Goal: Information Seeking & Learning: Learn about a topic

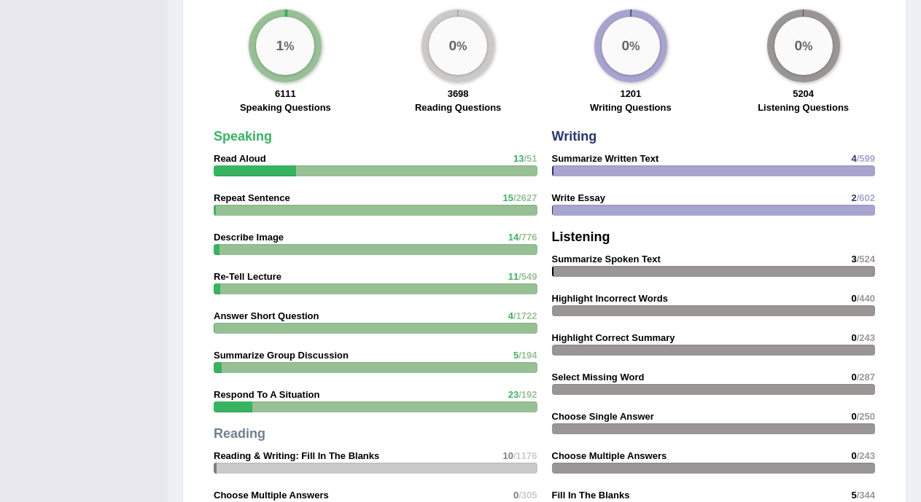
scroll to position [1171, 0]
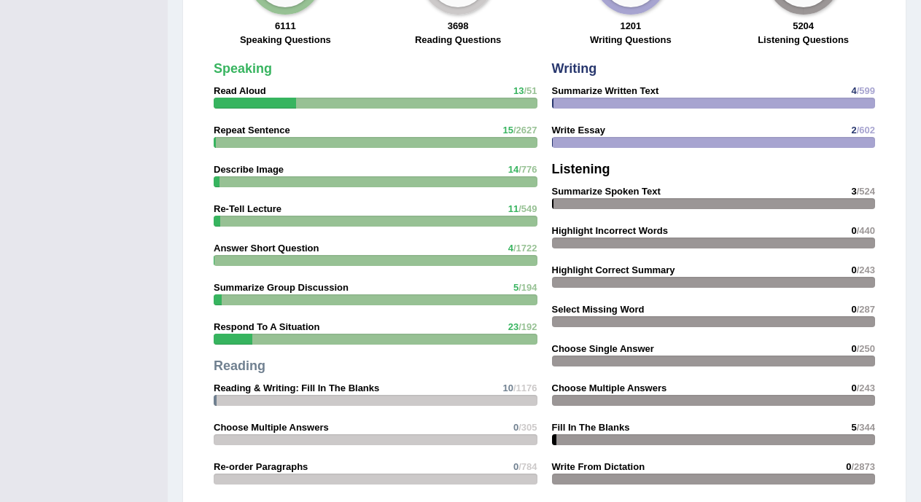
drag, startPoint x: 917, startPoint y: 346, endPoint x: 915, endPoint y: 408, distance: 62.0
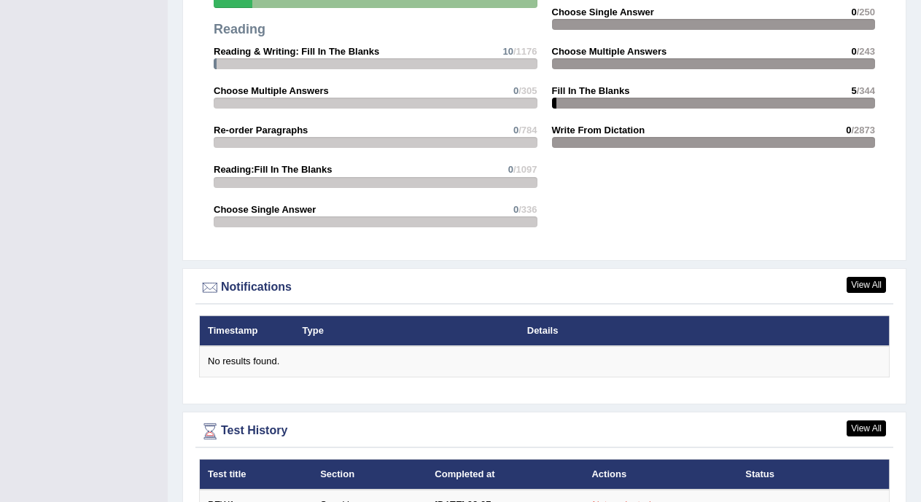
scroll to position [1598, 0]
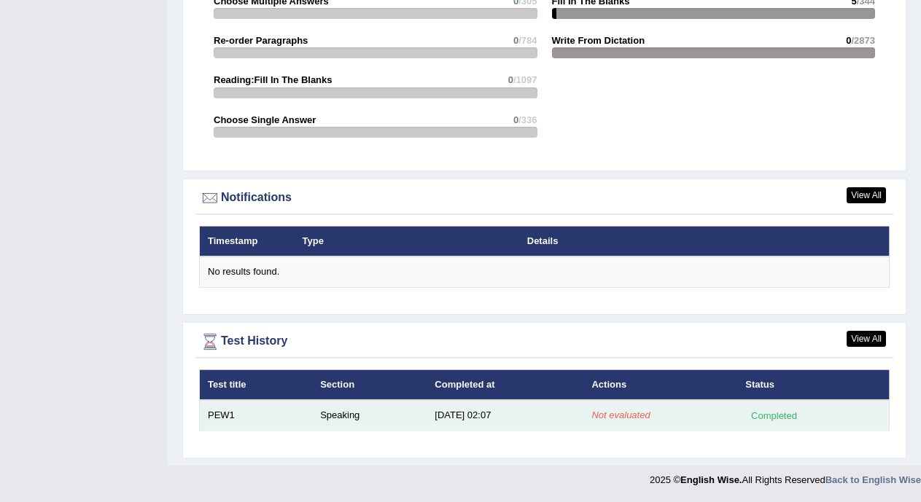
click at [628, 419] on em "Not evaluated" at bounding box center [620, 415] width 58 height 11
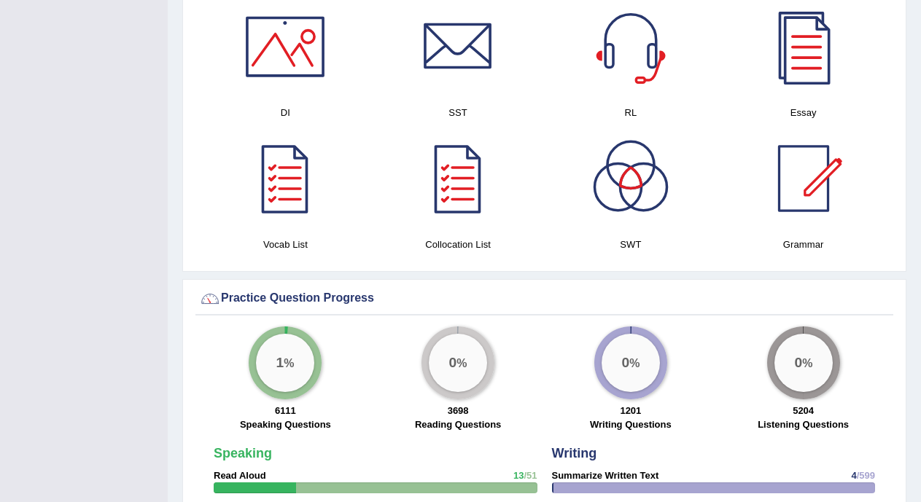
scroll to position [892, 0]
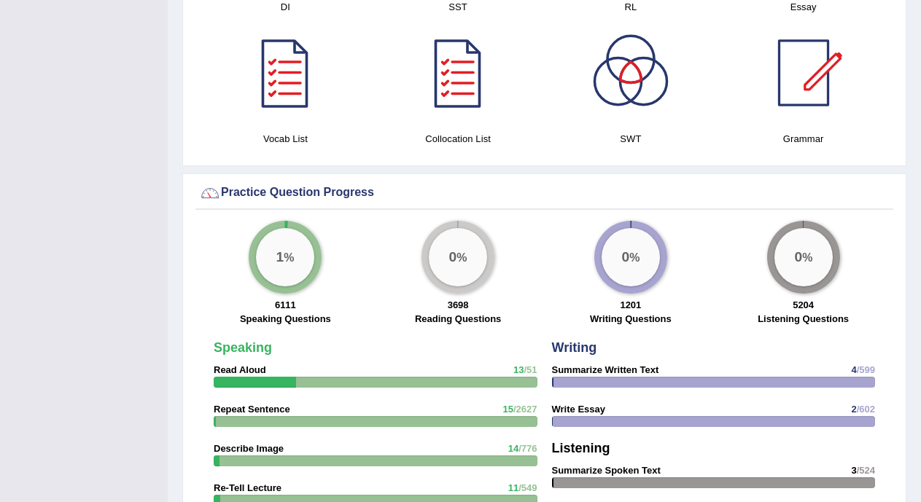
click at [889, 316] on div "0 % 5204 Listening Questions" at bounding box center [803, 275] width 173 height 108
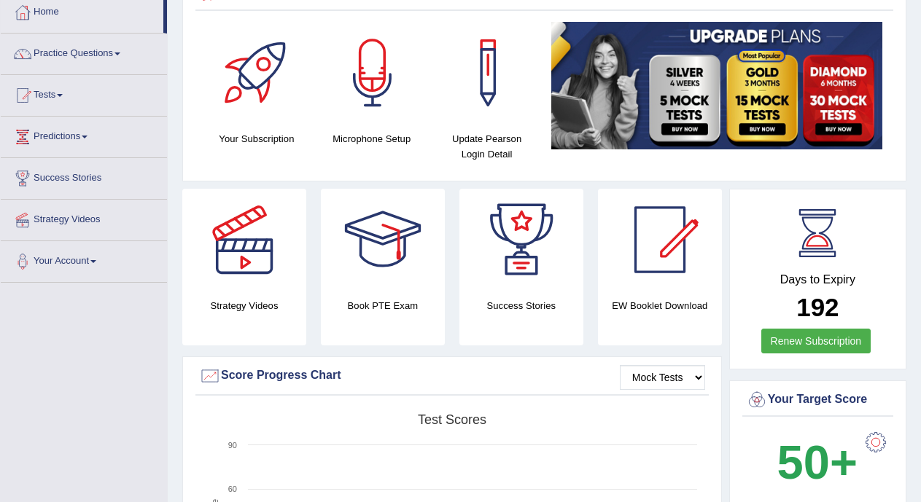
scroll to position [0, 0]
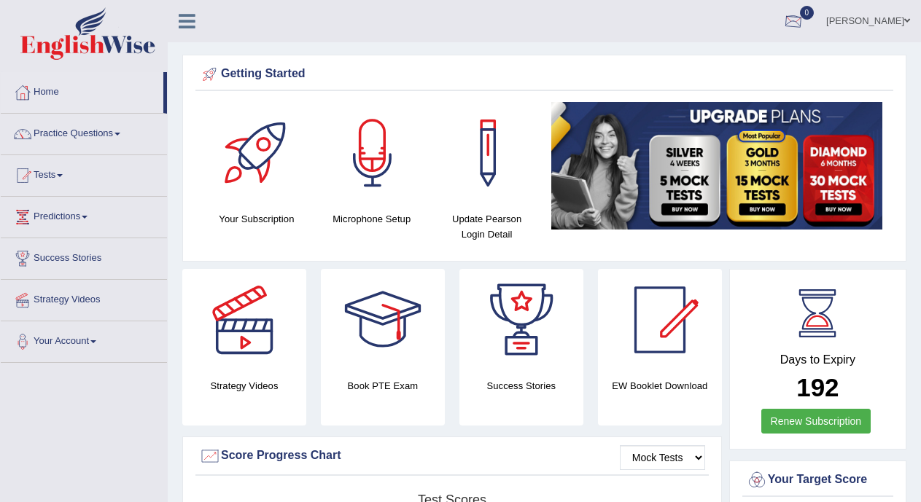
click at [804, 26] on div at bounding box center [793, 22] width 22 height 22
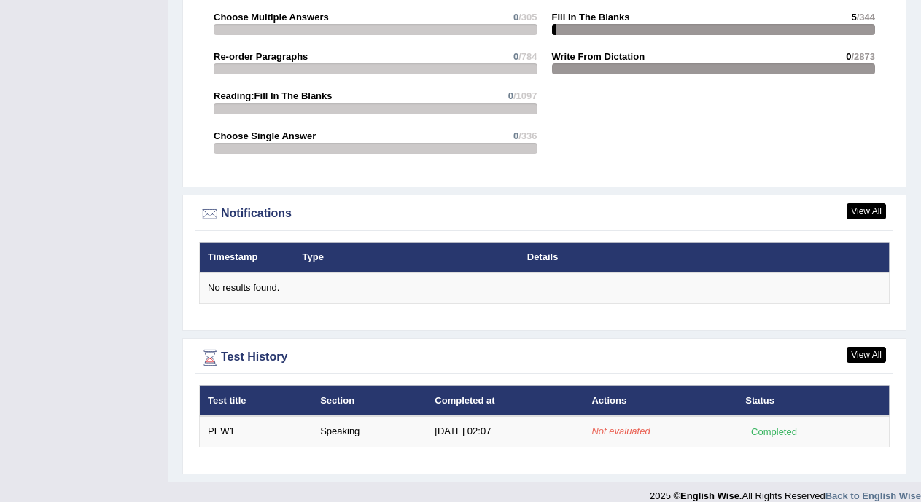
scroll to position [1598, 0]
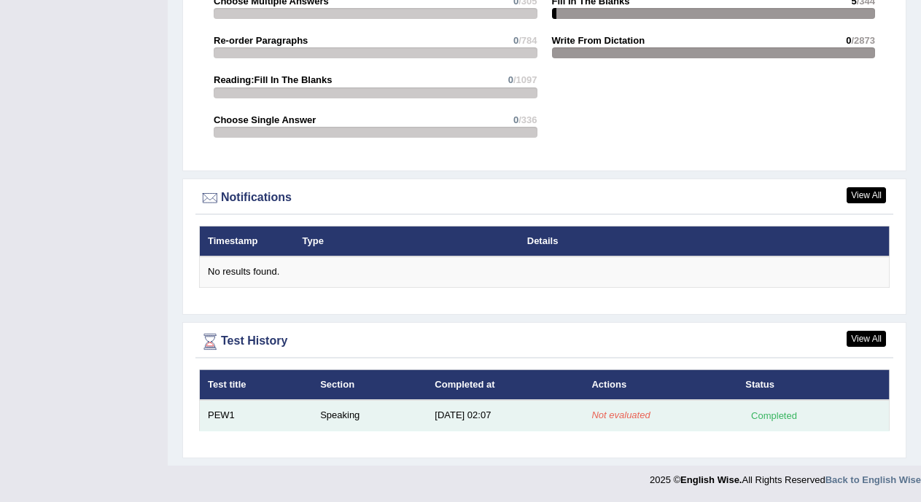
click at [631, 416] on em "Not evaluated" at bounding box center [620, 415] width 58 height 11
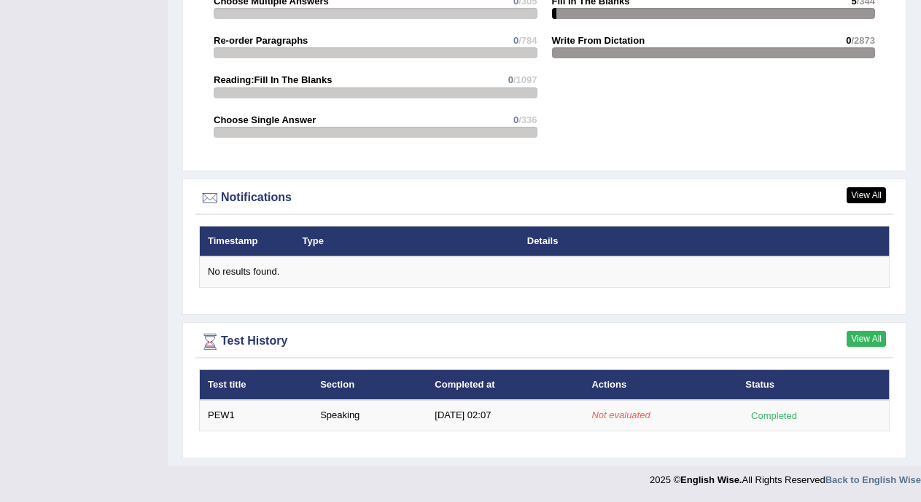
click at [849, 336] on link "View All" at bounding box center [866, 339] width 39 height 16
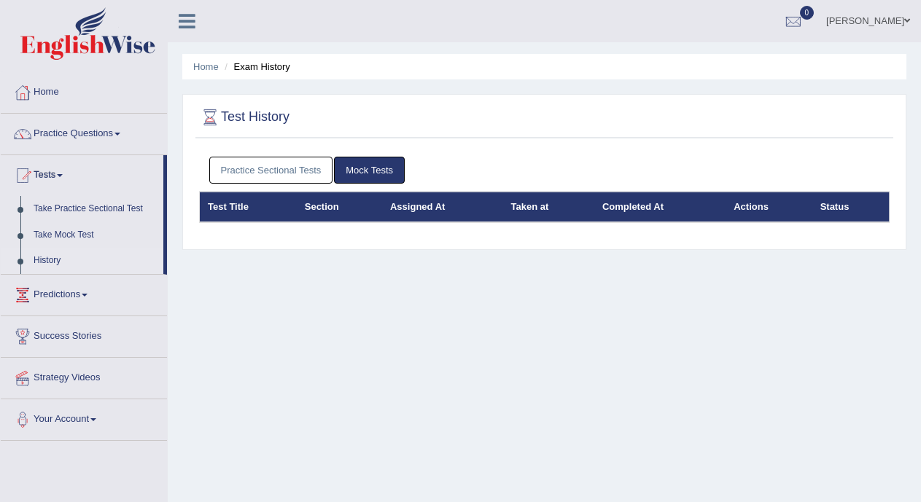
click at [227, 173] on link "Practice Sectional Tests" at bounding box center [271, 170] width 124 height 27
click at [272, 164] on link "Practice Sectional Tests" at bounding box center [271, 170] width 124 height 27
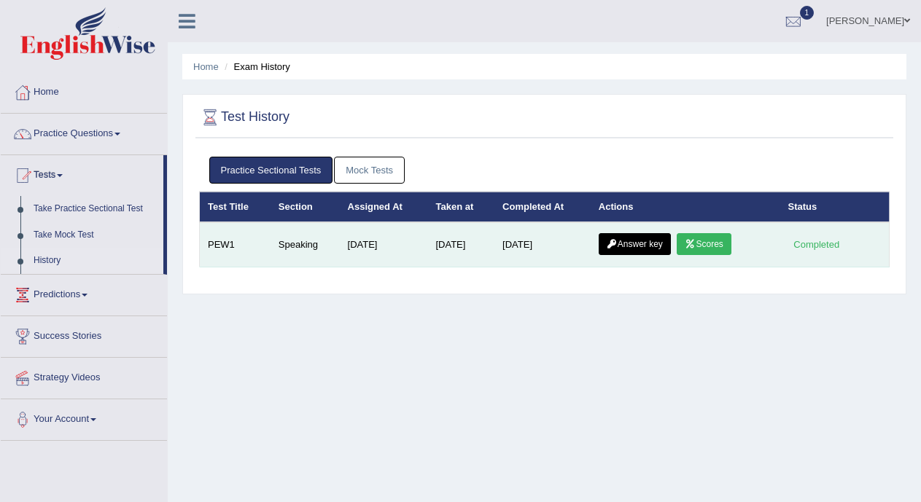
click at [691, 245] on icon at bounding box center [690, 244] width 11 height 9
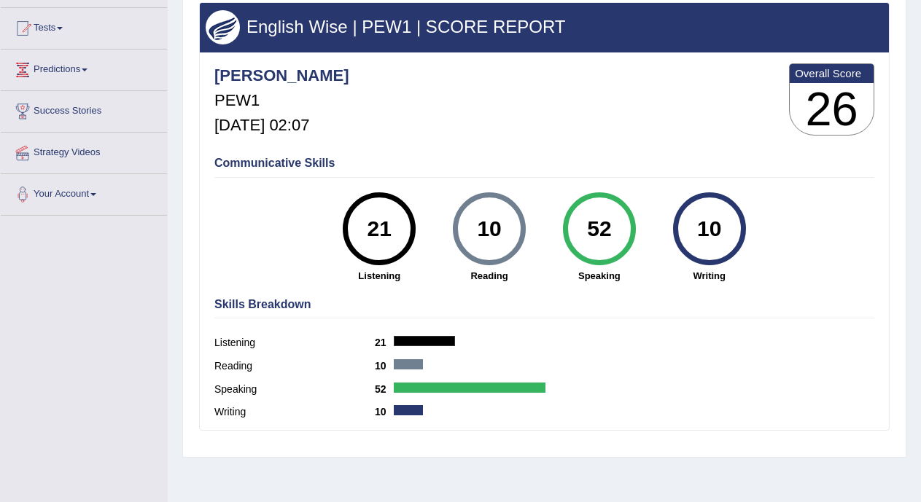
scroll to position [149, 0]
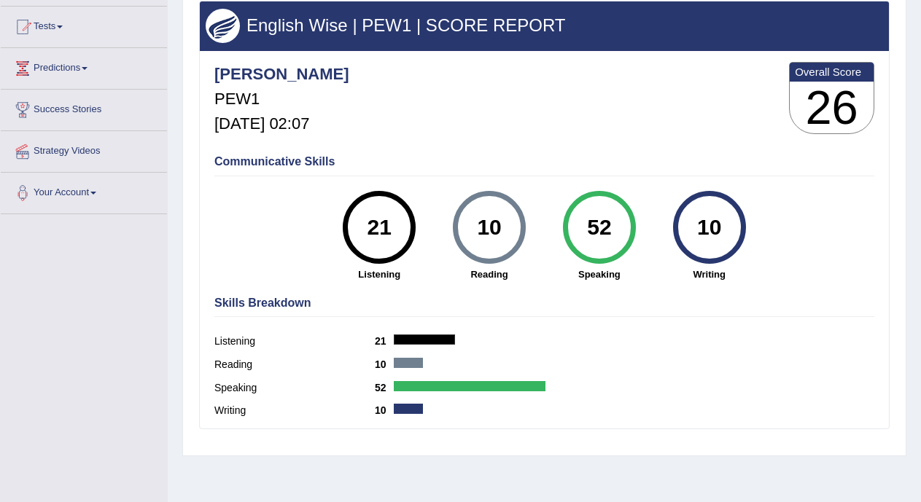
click at [65, 29] on link "Tests" at bounding box center [84, 25] width 166 height 36
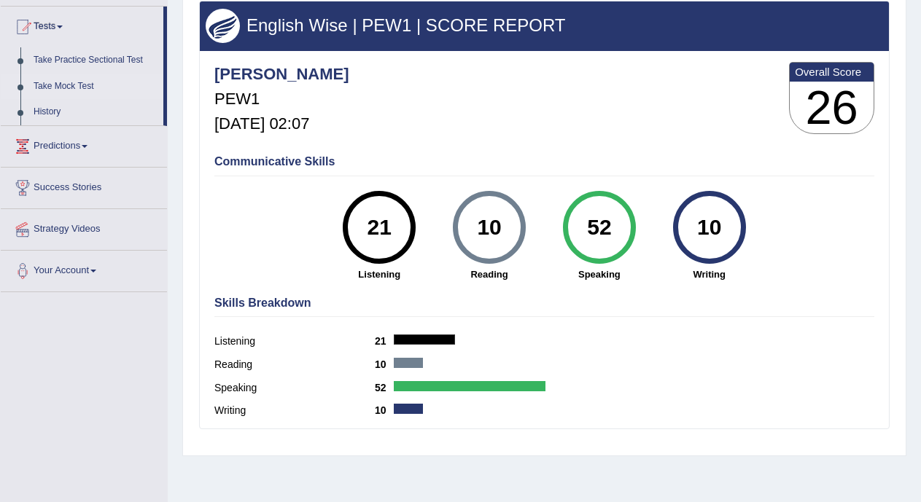
click at [67, 87] on link "Take Mock Test" at bounding box center [95, 87] width 136 height 26
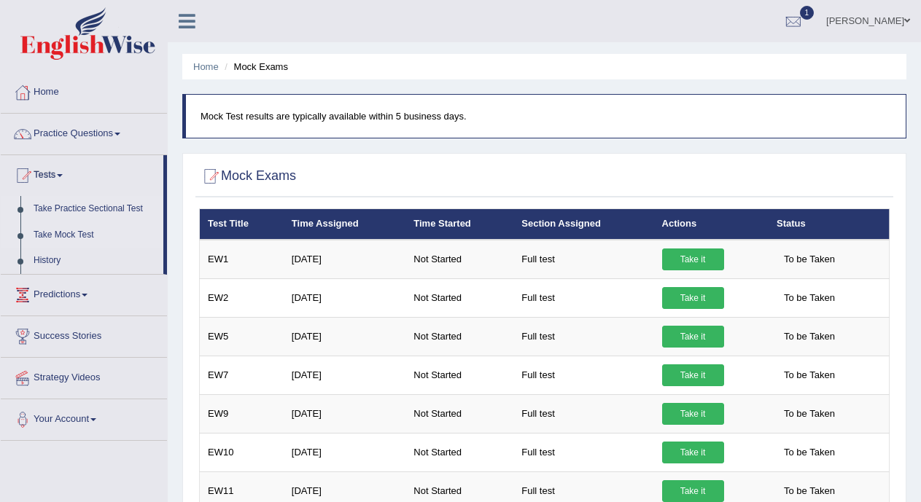
click at [85, 206] on link "Take Practice Sectional Test" at bounding box center [95, 209] width 136 height 26
click at [84, 234] on link "Take Mock Test" at bounding box center [95, 235] width 136 height 26
click at [804, 17] on div at bounding box center [793, 22] width 22 height 22
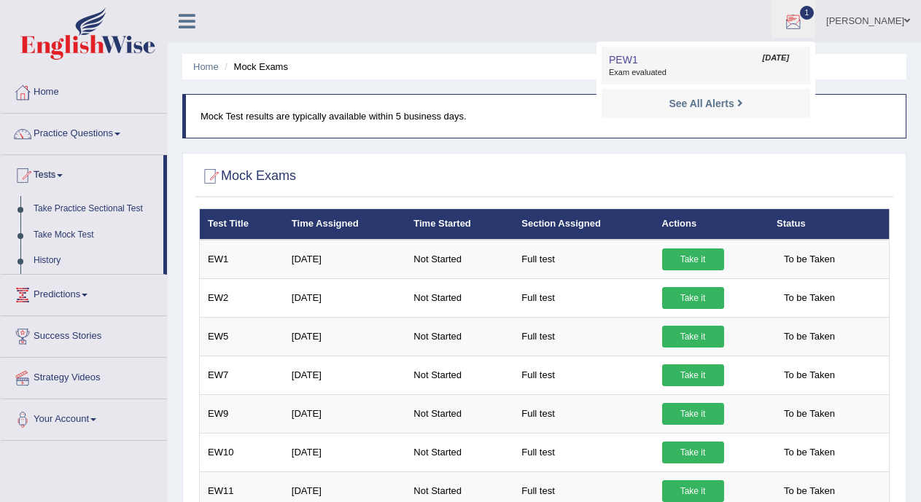
click at [789, 55] on span "Sep 2, 2025" at bounding box center [776, 58] width 26 height 12
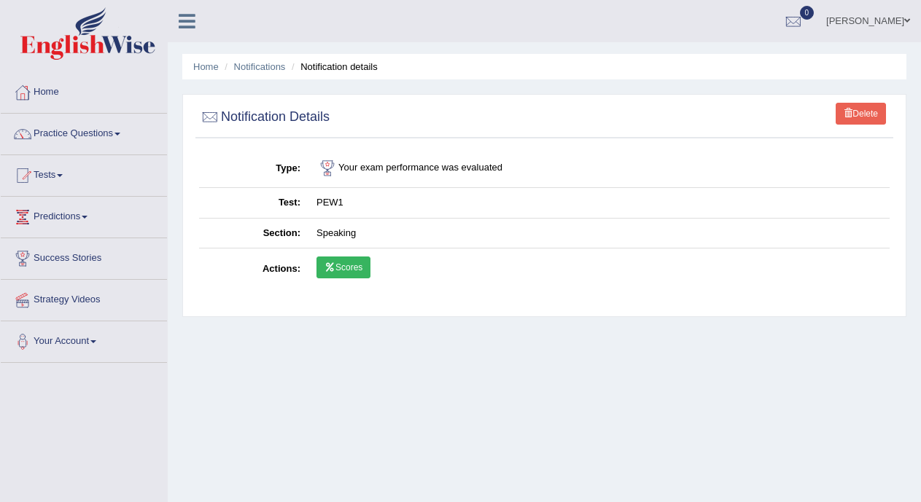
click at [359, 273] on link "Scores" at bounding box center [343, 268] width 54 height 22
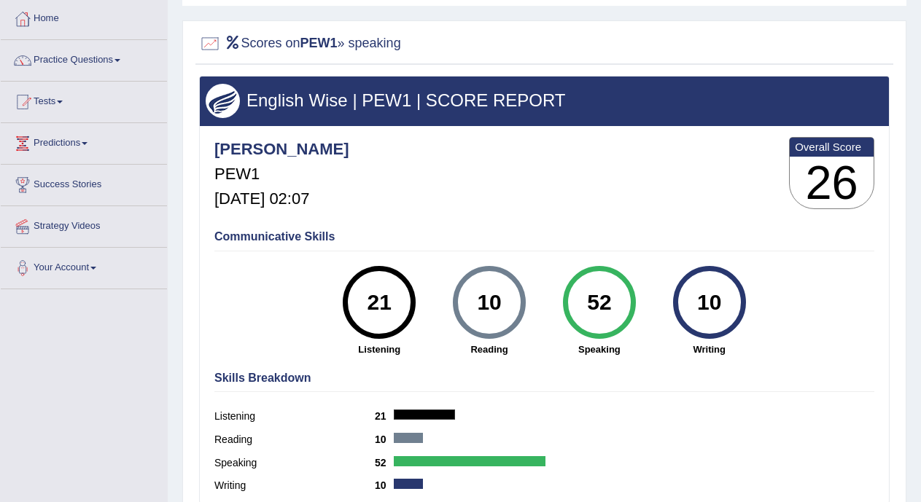
scroll to position [31, 0]
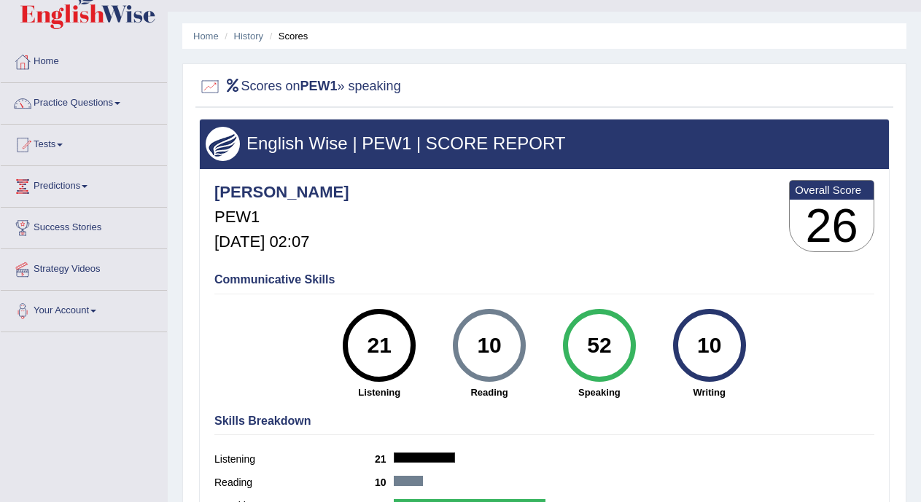
click at [71, 146] on link "Tests" at bounding box center [84, 143] width 166 height 36
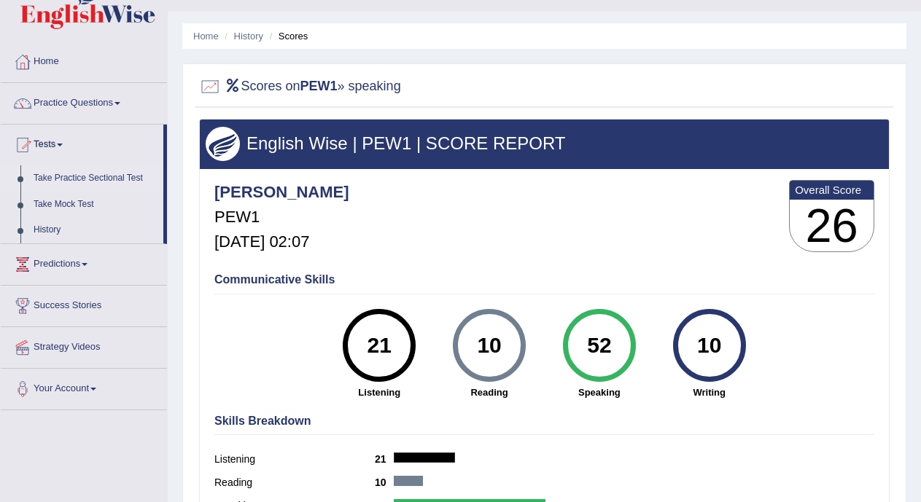
click at [99, 177] on link "Take Practice Sectional Test" at bounding box center [95, 179] width 136 height 26
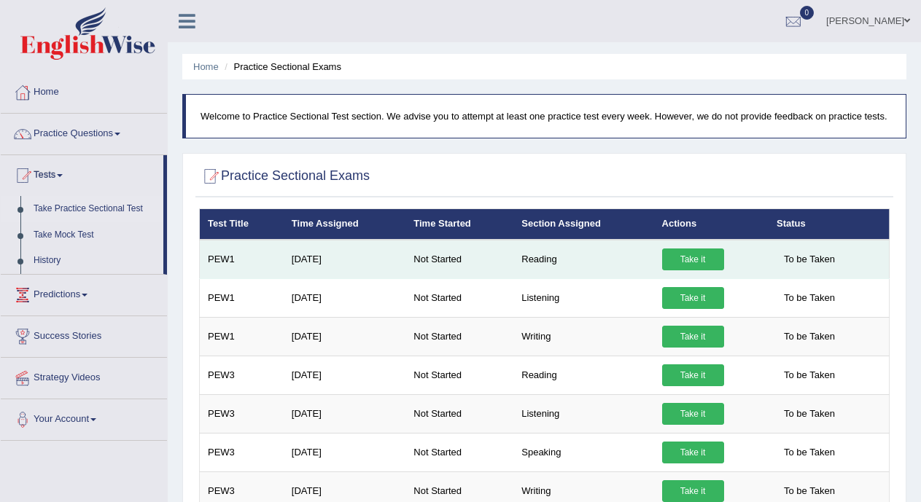
click at [678, 260] on link "Take it" at bounding box center [693, 260] width 62 height 22
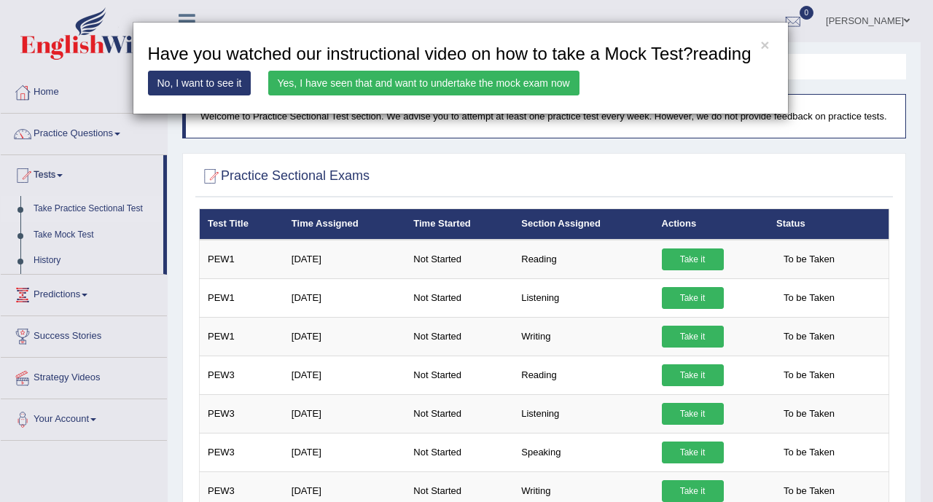
click at [516, 76] on link "Yes, I have seen that and want to undertake the mock exam now" at bounding box center [423, 83] width 311 height 25
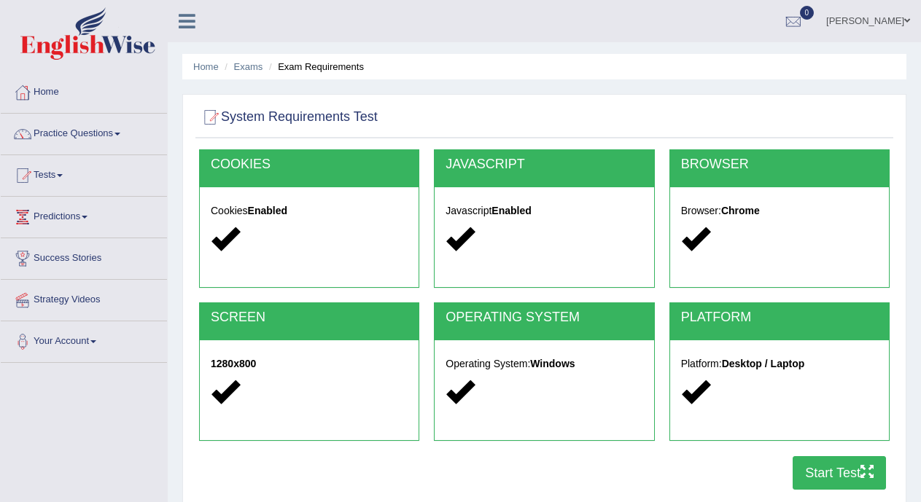
scroll to position [131, 0]
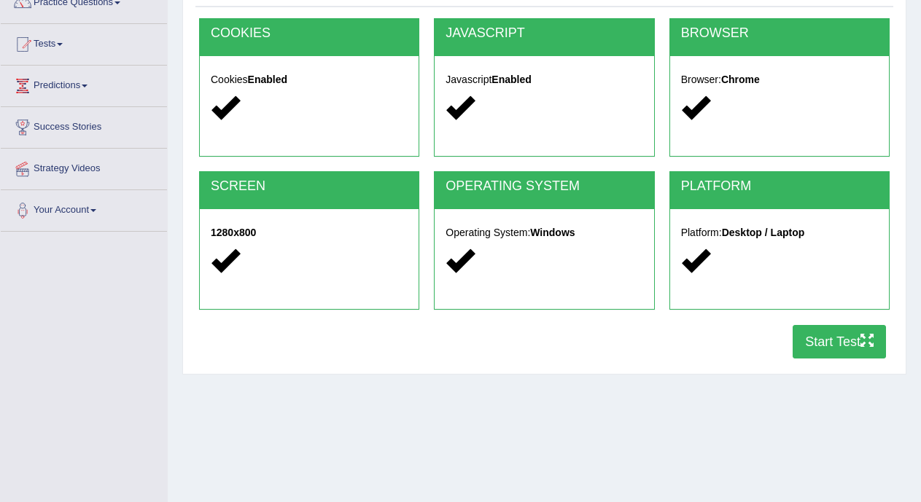
click at [801, 341] on button "Start Test" at bounding box center [839, 342] width 93 height 34
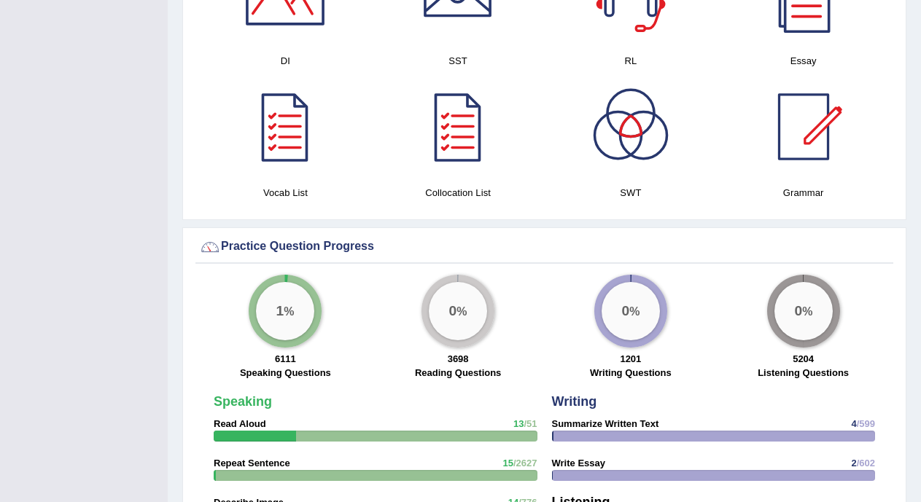
scroll to position [33, 0]
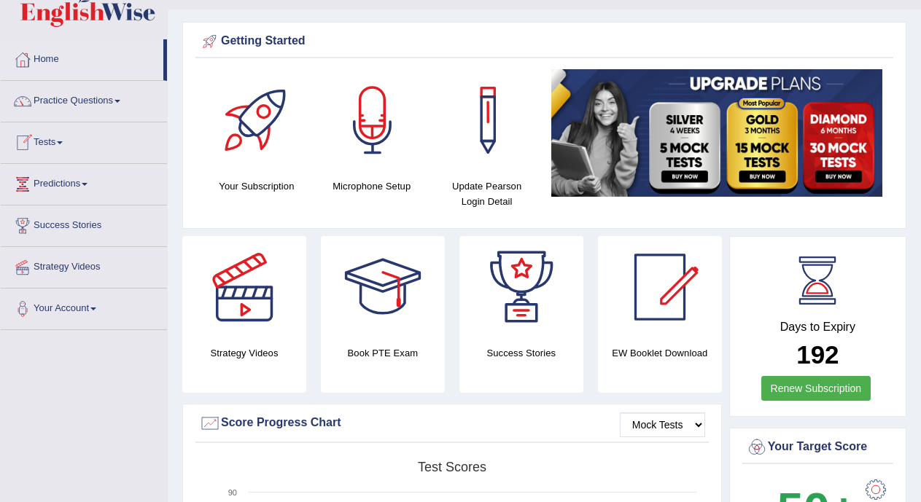
click at [119, 148] on link "Tests" at bounding box center [84, 140] width 166 height 36
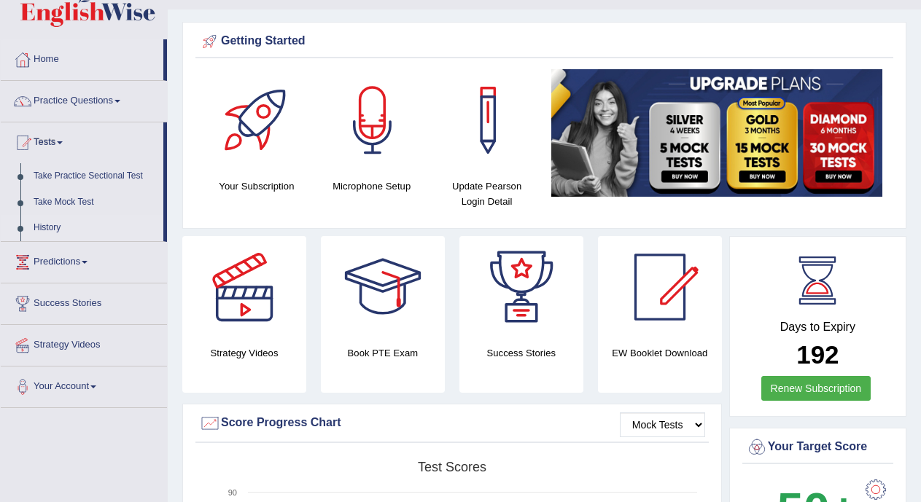
click at [75, 220] on link "History" at bounding box center [95, 228] width 136 height 26
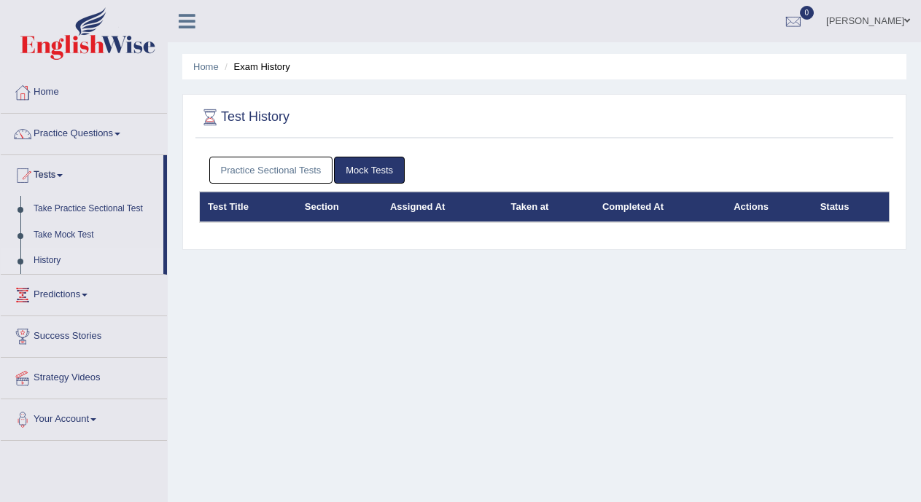
click at [299, 176] on link "Practice Sectional Tests" at bounding box center [271, 170] width 124 height 27
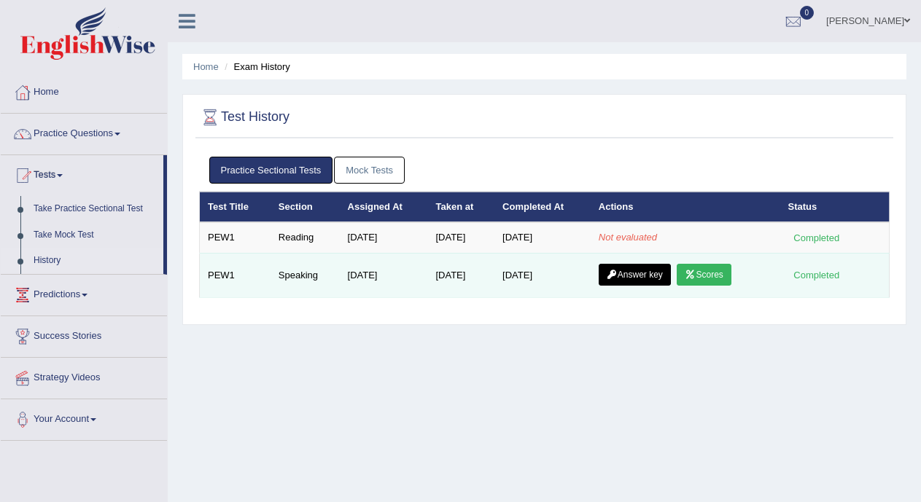
click at [639, 271] on link "Answer key" at bounding box center [635, 275] width 72 height 22
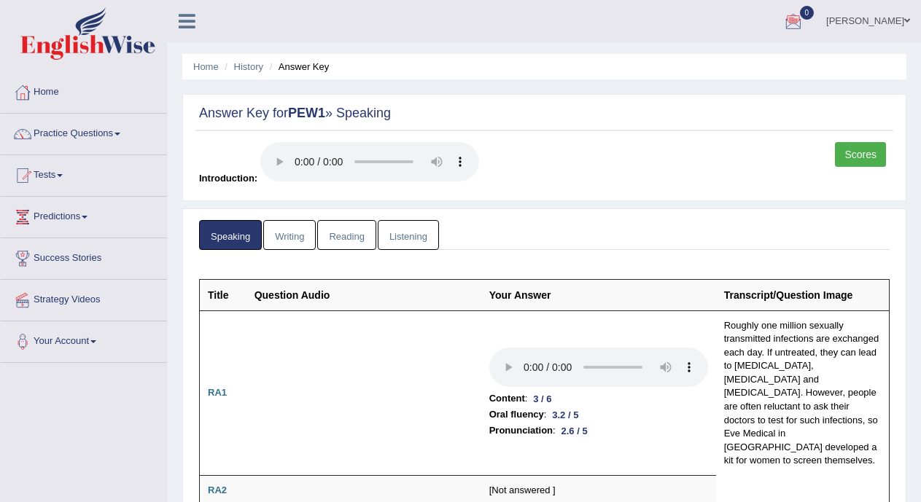
click at [294, 238] on link "Writing" at bounding box center [289, 235] width 52 height 30
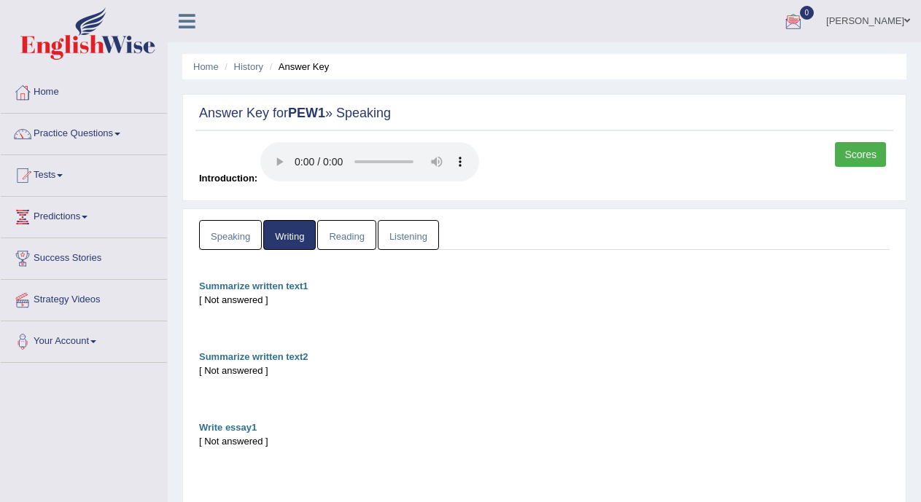
click at [226, 242] on link "Speaking" at bounding box center [230, 235] width 63 height 30
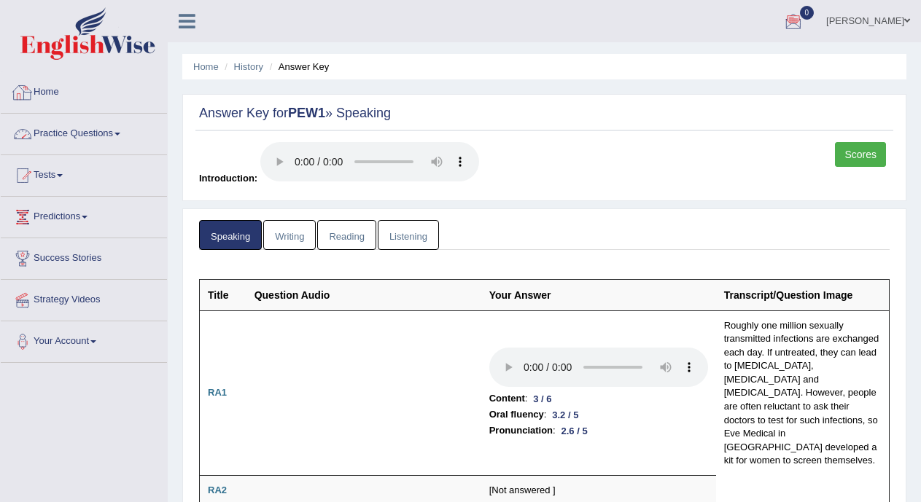
click at [101, 133] on link "Practice Questions" at bounding box center [84, 132] width 166 height 36
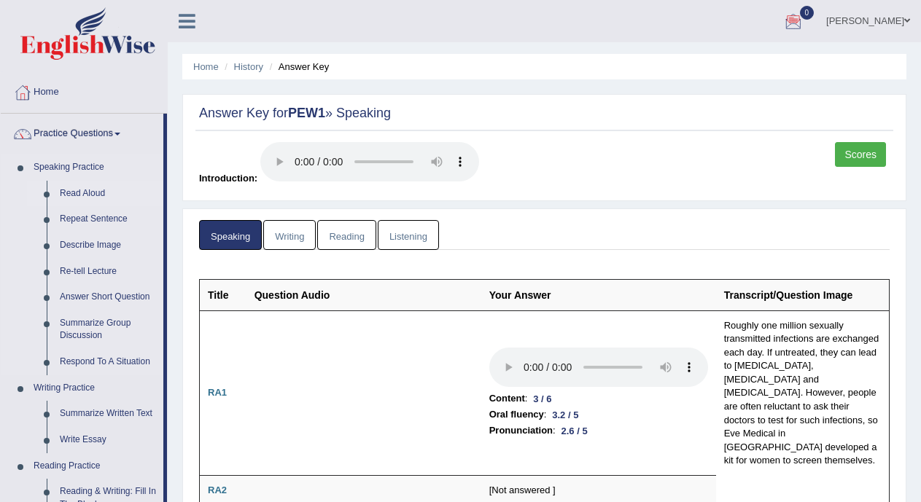
click at [96, 195] on link "Read Aloud" at bounding box center [108, 194] width 110 height 26
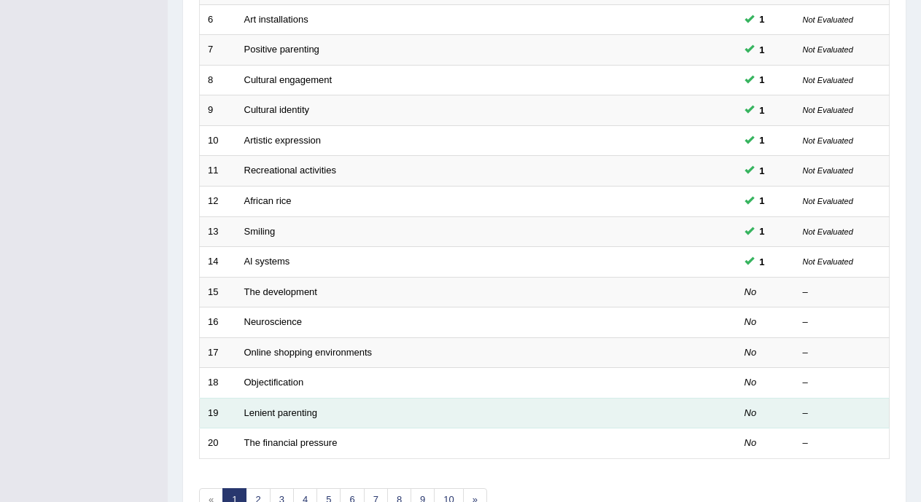
scroll to position [463, 0]
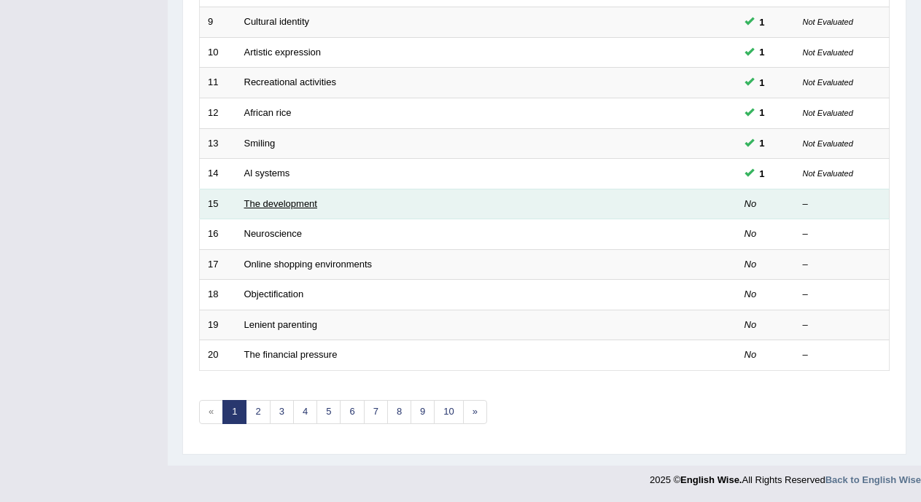
click at [271, 207] on link "The development" at bounding box center [280, 203] width 73 height 11
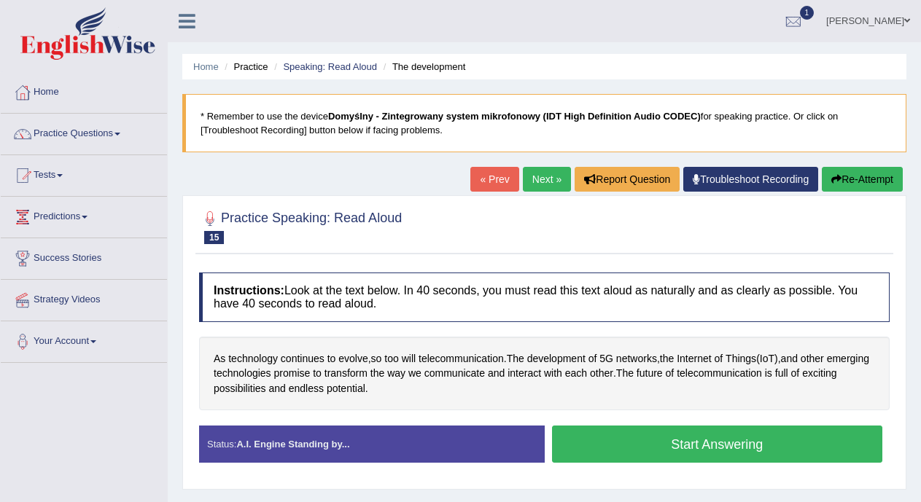
click at [696, 437] on button "Start Answering" at bounding box center [717, 444] width 331 height 37
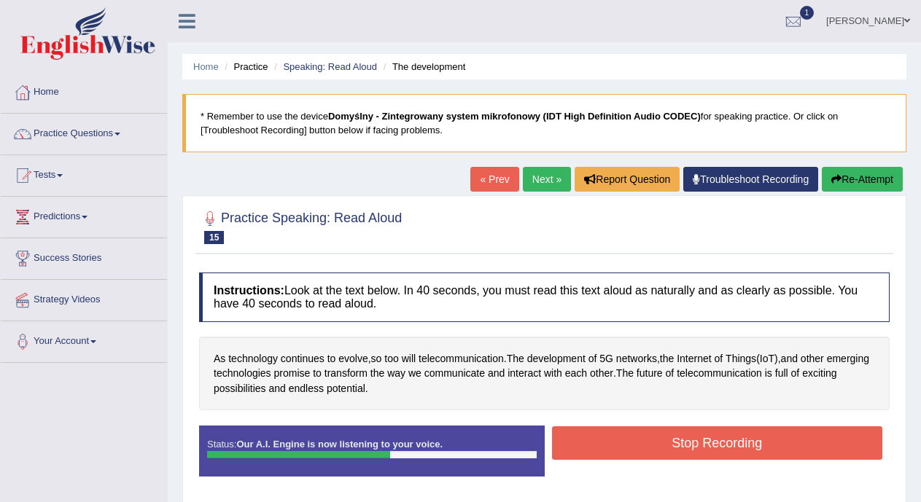
click at [696, 437] on button "Stop Recording" at bounding box center [717, 444] width 331 height 34
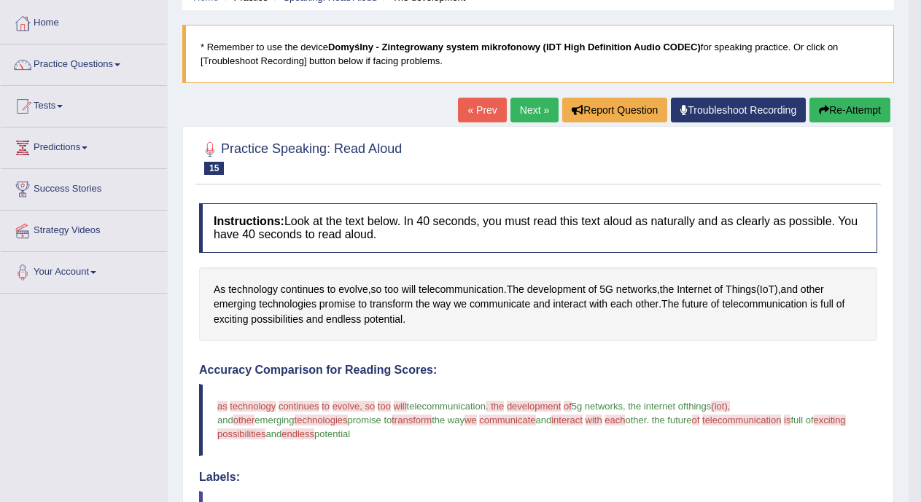
scroll to position [68, 0]
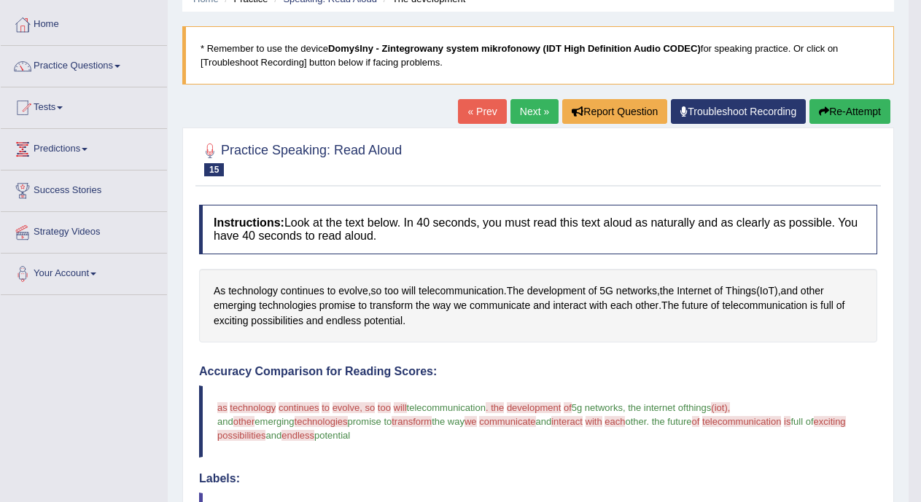
click at [478, 112] on link "« Prev" at bounding box center [482, 111] width 48 height 25
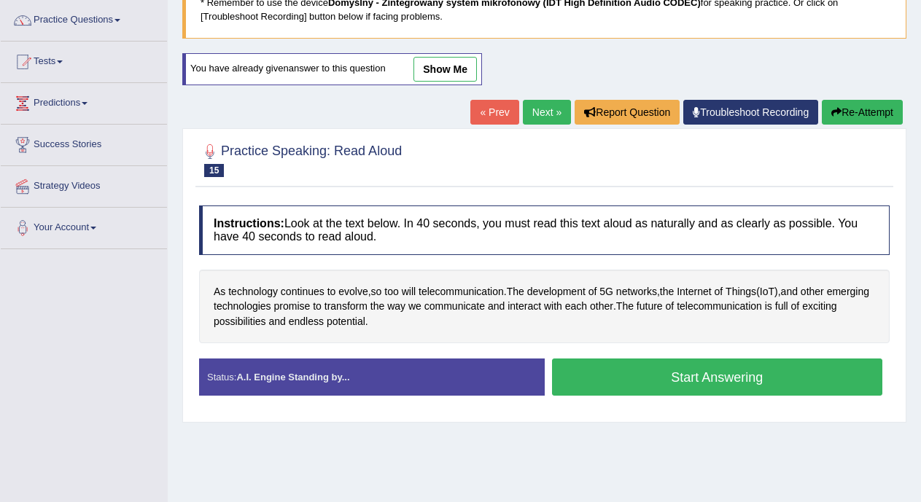
click at [746, 375] on button "Start Answering" at bounding box center [717, 377] width 331 height 37
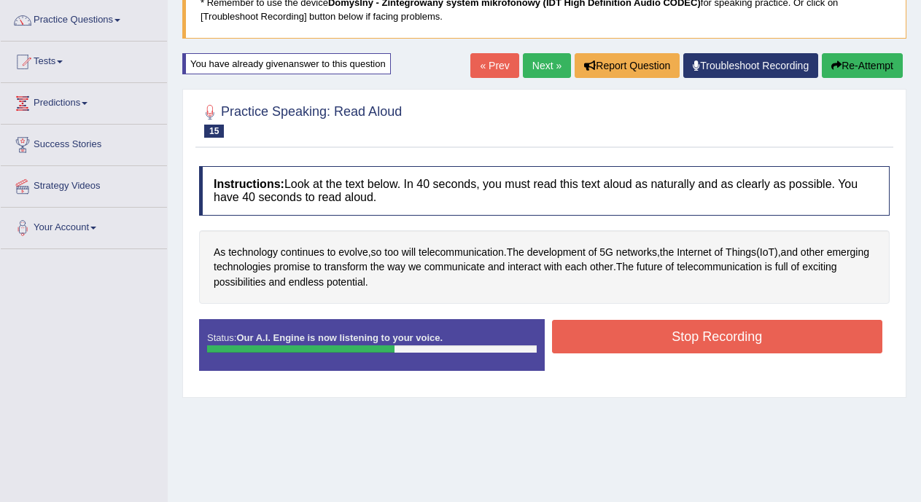
click at [745, 343] on button "Stop Recording" at bounding box center [717, 337] width 331 height 34
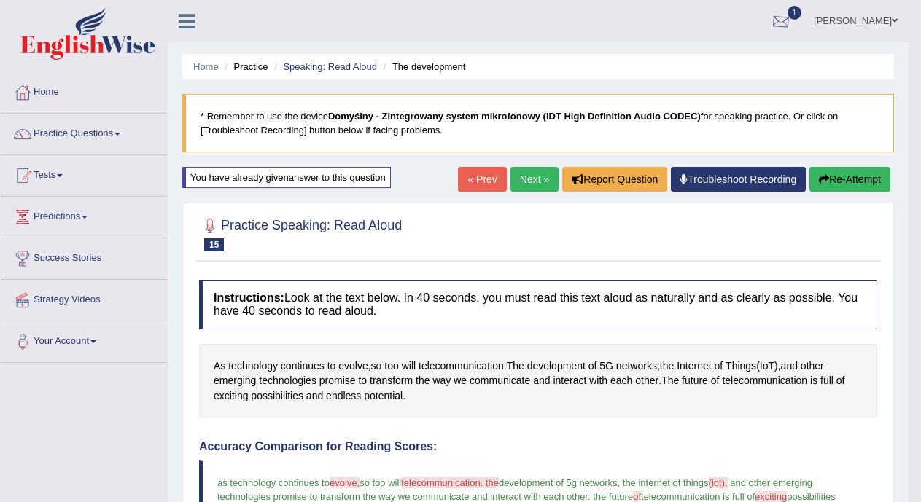
click at [792, 19] on div at bounding box center [781, 22] width 22 height 22
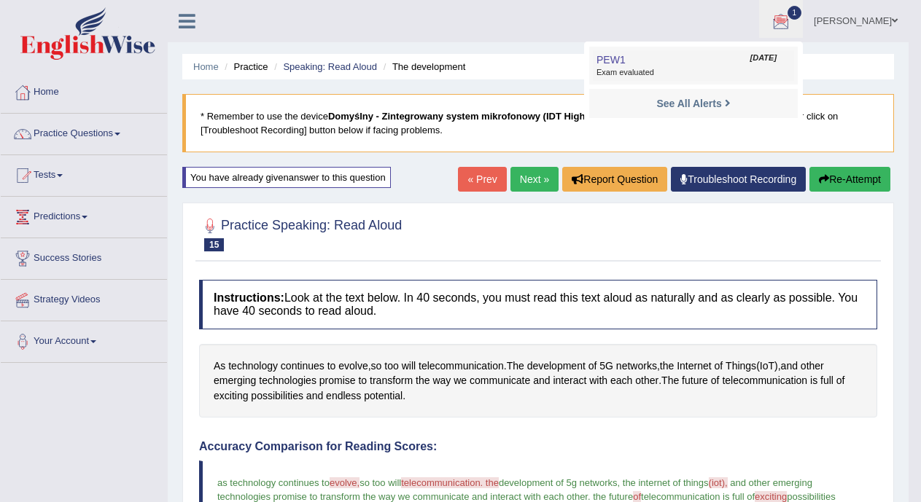
click at [777, 56] on span "[DATE]" at bounding box center [763, 58] width 26 height 12
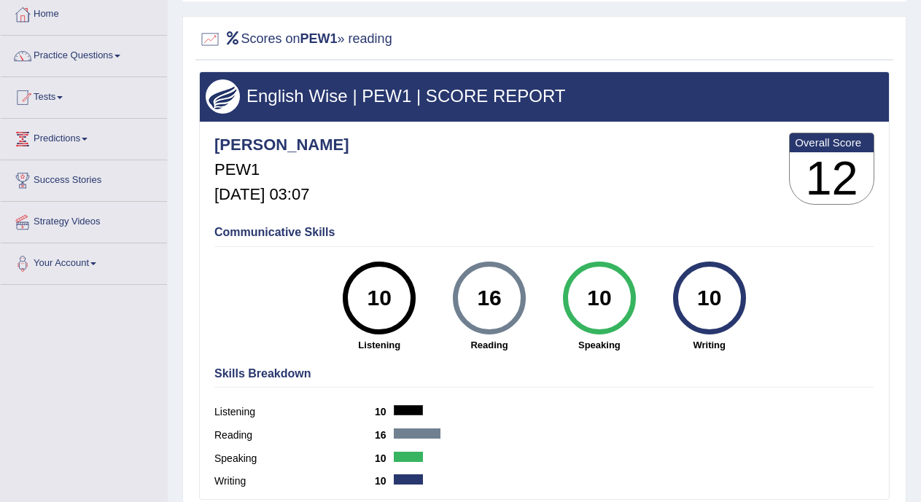
scroll to position [75, 0]
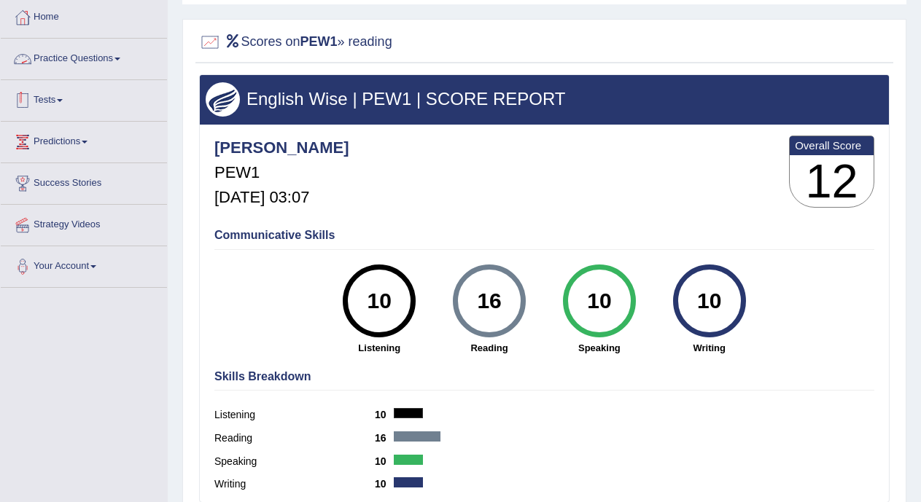
click at [55, 98] on link "Tests" at bounding box center [84, 98] width 166 height 36
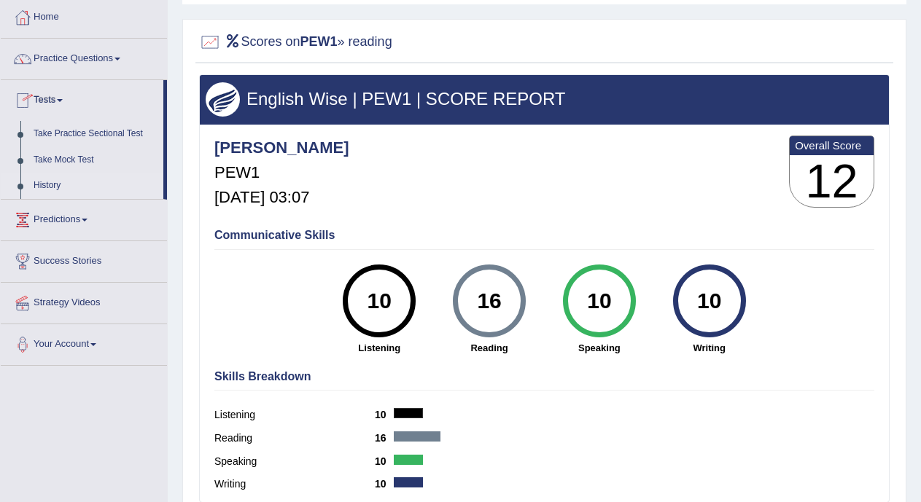
click at [60, 183] on link "History" at bounding box center [95, 186] width 136 height 26
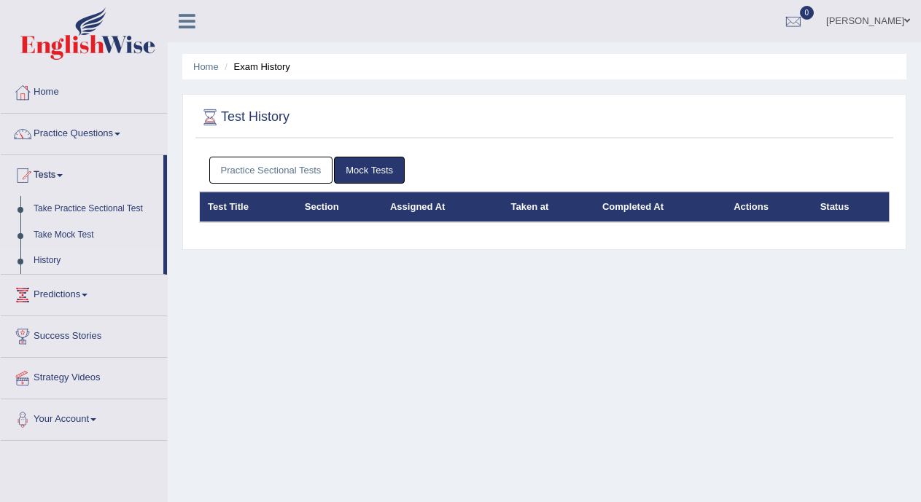
click at [296, 171] on link "Practice Sectional Tests" at bounding box center [271, 170] width 124 height 27
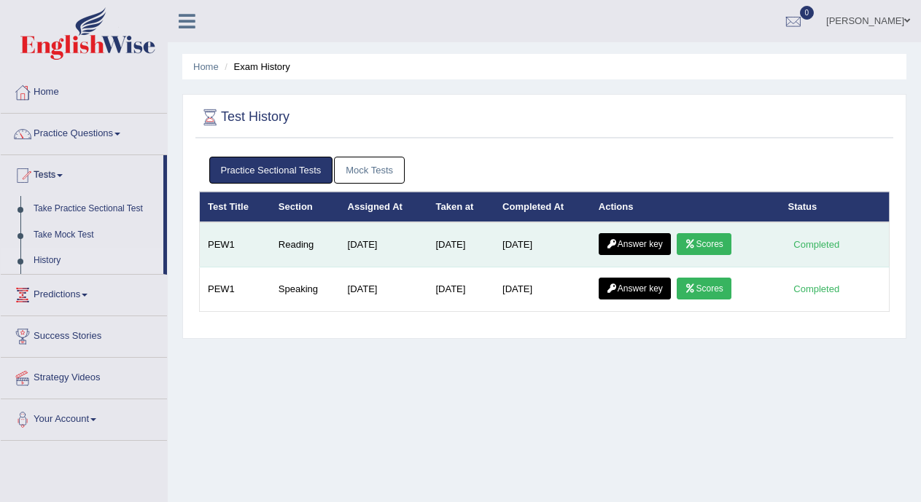
click at [631, 238] on link "Answer key" at bounding box center [635, 244] width 72 height 22
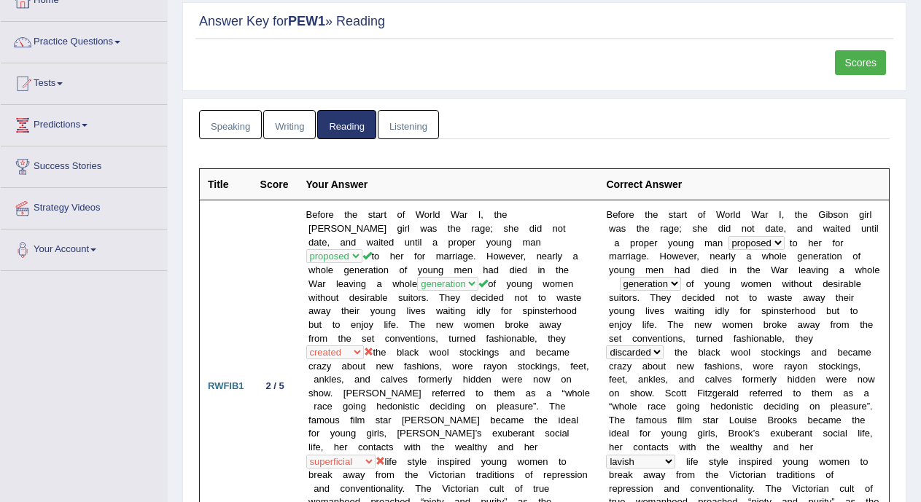
scroll to position [86, 0]
